Goal: Check status

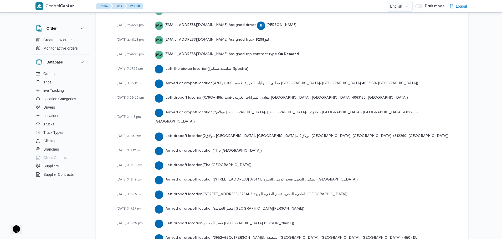
scroll to position [812, 0]
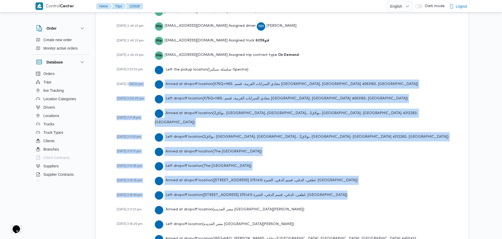
drag, startPoint x: 306, startPoint y: 189, endPoint x: 124, endPoint y: 89, distance: 207.6
click at [132, 89] on div "[DATE] 2:46:23 pm Me [PERSON_NAME][EMAIL_ADDRESS][DOMAIN_NAME] Created the trip…" at bounding box center [287, 139] width 340 height 271
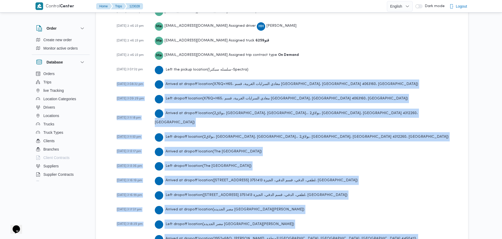
drag, startPoint x: 116, startPoint y: 83, endPoint x: 358, endPoint y: 229, distance: 282.4
click at [358, 229] on div "Activity [DATE] 2:46:23 pm Me [PERSON_NAME][EMAIL_ADDRESS][DOMAIN_NAME] Created…" at bounding box center [282, 133] width 348 height 285
drag, startPoint x: 115, startPoint y: 69, endPoint x: 361, endPoint y: 228, distance: 292.6
click at [361, 228] on div "Activity [DATE] 2:46:23 pm Me [PERSON_NAME][EMAIL_ADDRESS][DOMAIN_NAME] Created…" at bounding box center [282, 133] width 348 height 285
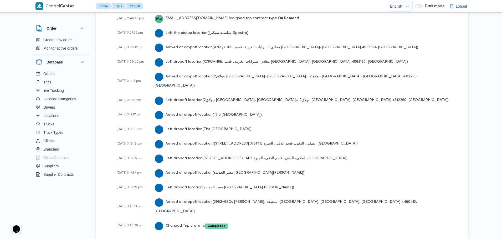
scroll to position [851, 0]
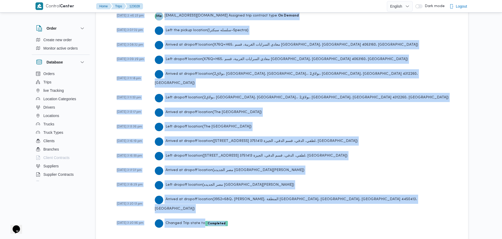
drag, startPoint x: 114, startPoint y: 29, endPoint x: 277, endPoint y: 213, distance: 245.9
click at [277, 213] on div "Activity [DATE] 2:46:23 pm Me [PERSON_NAME][EMAIL_ADDRESS][DOMAIN_NAME] Created…" at bounding box center [282, 93] width 348 height 285
click at [252, 128] on div "[DATE] 2:46:23 pm Me [PERSON_NAME][EMAIL_ADDRESS][DOMAIN_NAME] Created the trip…" at bounding box center [287, 100] width 340 height 271
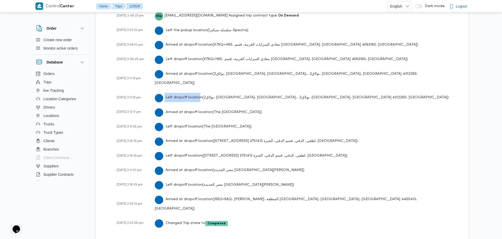
drag, startPoint x: 165, startPoint y: 91, endPoint x: 197, endPoint y: 90, distance: 32.1
click at [197, 93] on div "Left dropoff location ( [GEOGRAPHIC_DATA]، [GEOGRAPHIC_DATA]، [GEOGRAPHIC_DATA]…" at bounding box center [302, 97] width 294 height 9
drag, startPoint x: 168, startPoint y: 121, endPoint x: 197, endPoint y: 120, distance: 29.5
click at [197, 122] on div "Left dropoff location ( The [GEOGRAPHIC_DATA] )" at bounding box center [203, 126] width 97 height 9
drag, startPoint x: 221, startPoint y: 130, endPoint x: 221, endPoint y: 125, distance: 5.3
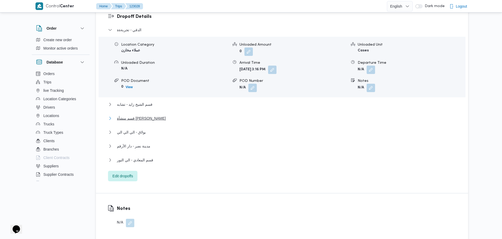
scroll to position [448, 0]
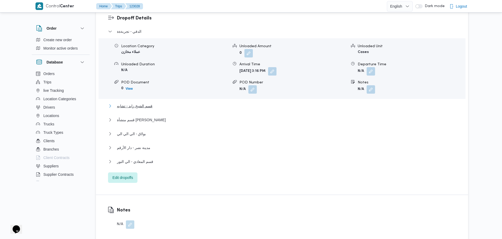
click at [137, 105] on span "قسم الشيخ زايد - تشابه" at bounding box center [134, 106] width 35 height 6
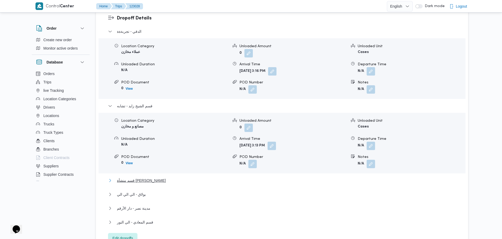
click at [149, 179] on span "قسم منشأة [PERSON_NAME]" at bounding box center [141, 181] width 49 height 6
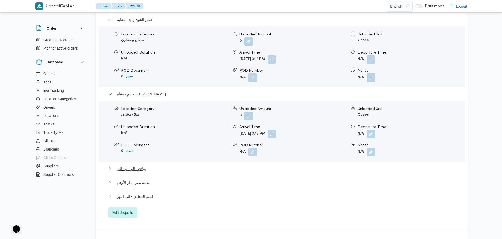
scroll to position [534, 0]
click at [152, 166] on button "بولاق - الي الي الي" at bounding box center [282, 169] width 348 height 6
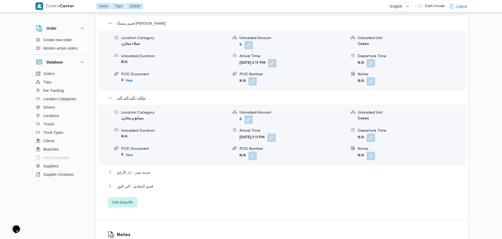
scroll to position [658, 0]
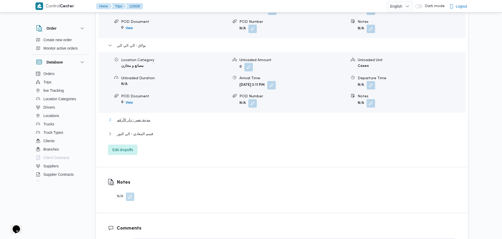
click at [138, 120] on span "مدينة نصر - دار الأرقم" at bounding box center [133, 120] width 33 height 6
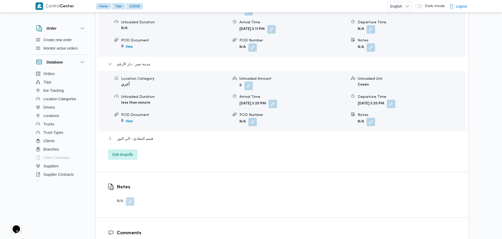
scroll to position [715, 0]
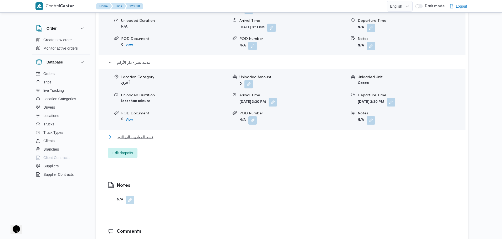
click at [152, 138] on span "قسم المعادي - الي النور" at bounding box center [135, 137] width 36 height 6
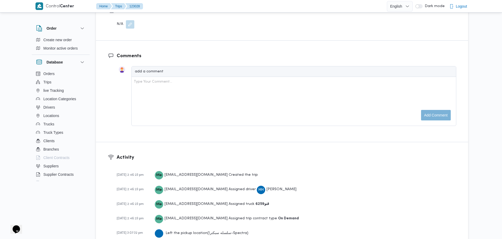
scroll to position [947, 0]
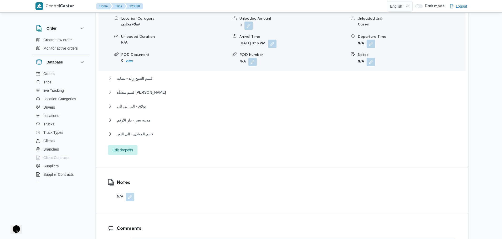
scroll to position [476, 0]
